Goal: Information Seeking & Learning: Learn about a topic

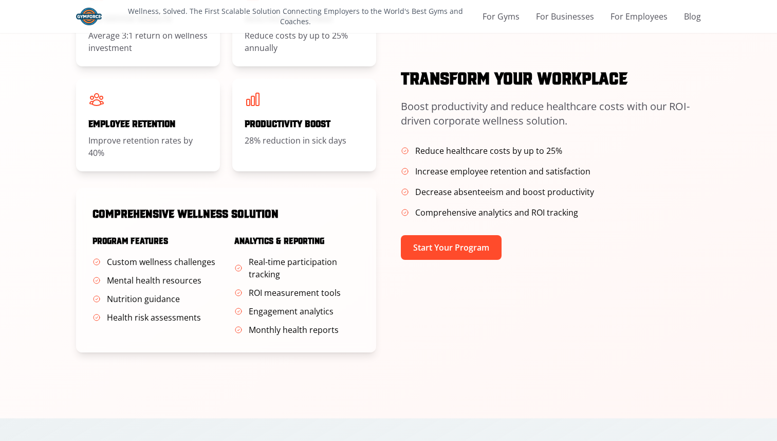
scroll to position [546, 0]
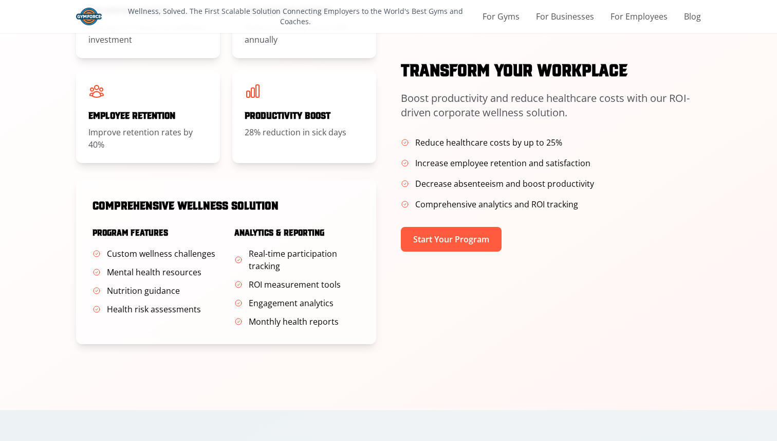
click at [468, 235] on button "Start Your Program" at bounding box center [451, 239] width 101 height 25
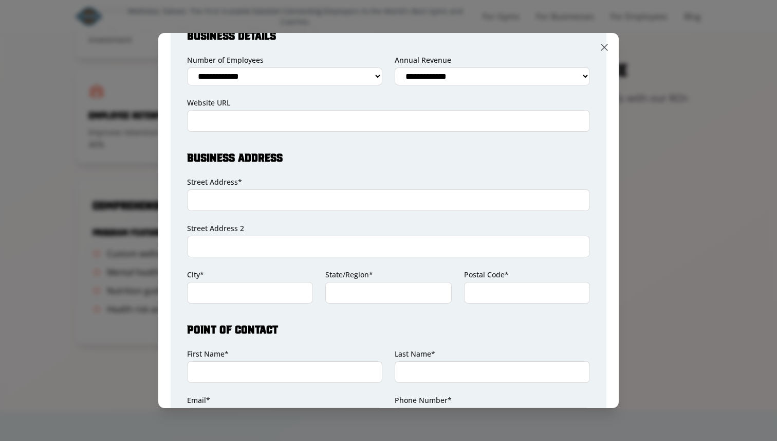
scroll to position [216, 0]
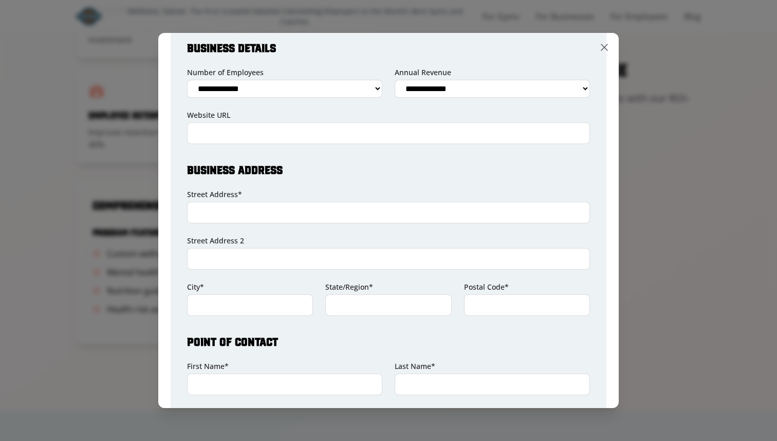
click at [490, 96] on select "**********" at bounding box center [492, 89] width 195 height 18
click at [606, 44] on icon at bounding box center [604, 47] width 12 height 12
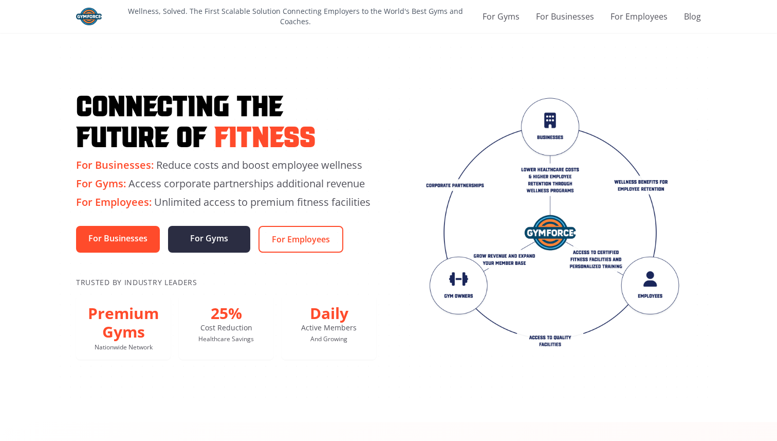
scroll to position [0, 0]
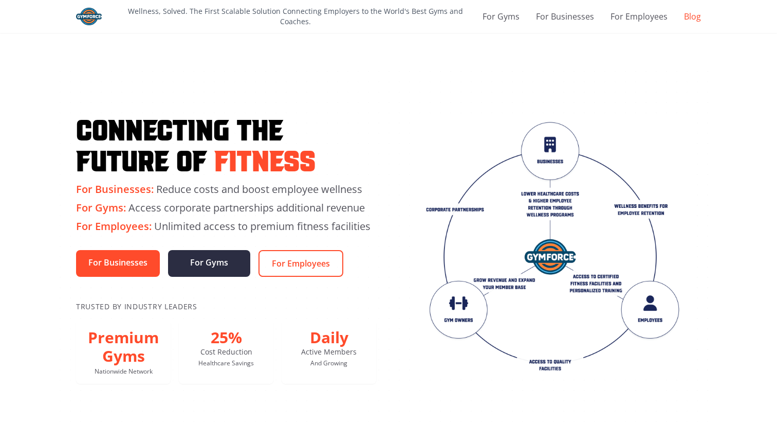
click at [690, 10] on link "Blog" at bounding box center [692, 16] width 17 height 12
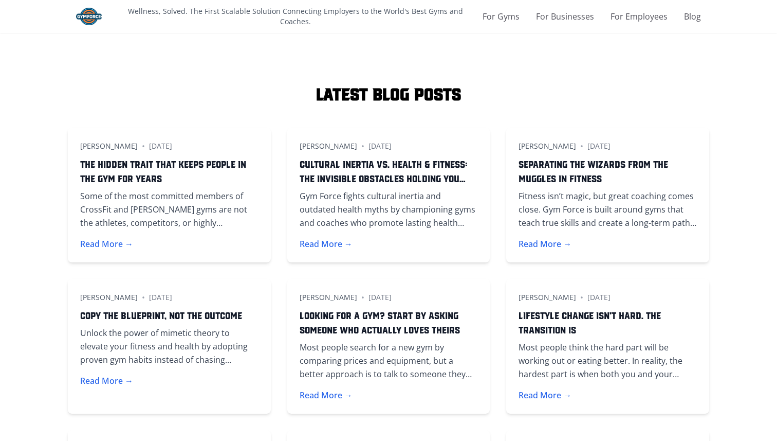
click at [225, 168] on h3 "The Hidden Trait That Keeps People in the Gym for Years" at bounding box center [169, 170] width 178 height 29
click at [120, 240] on button "Read More →" at bounding box center [106, 243] width 53 height 12
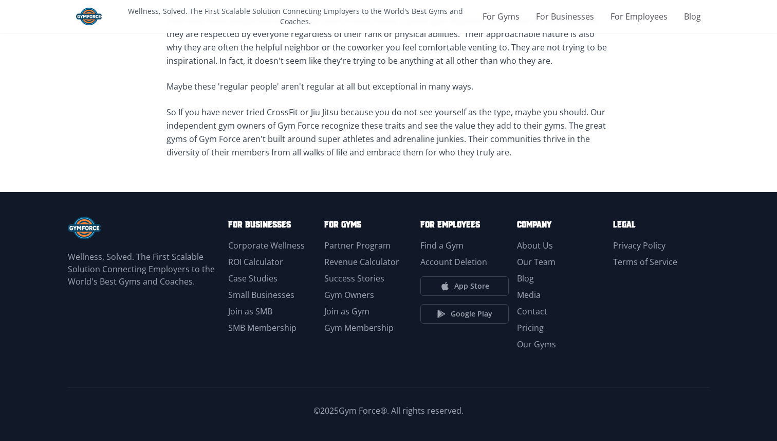
scroll to position [1218, 0]
